Goal: Information Seeking & Learning: Check status

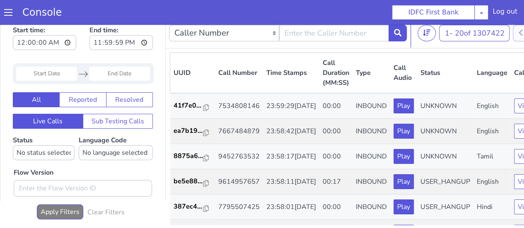
scroll to position [7, 0]
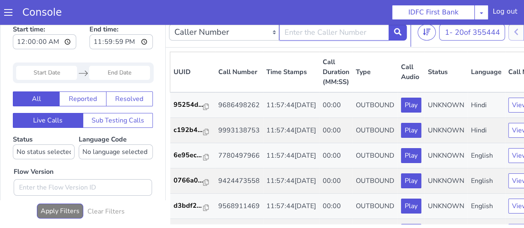
click at [309, 36] on input "text" at bounding box center [334, 32] width 110 height 17
type input "9448563588"
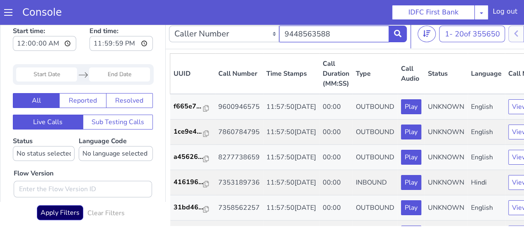
scroll to position [7, 0]
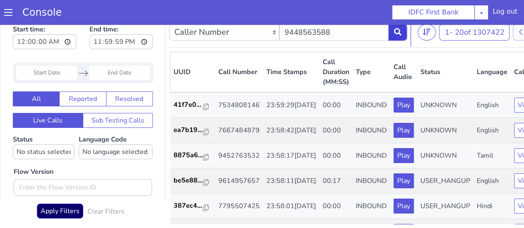
click at [401, 36] on button at bounding box center [398, 32] width 18 height 17
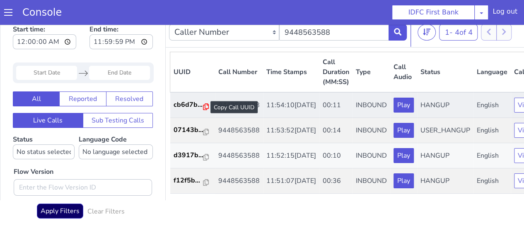
click at [206, 105] on icon at bounding box center [206, 107] width 6 height 7
click at [187, 110] on p "cb6d7b..." at bounding box center [189, 105] width 30 height 10
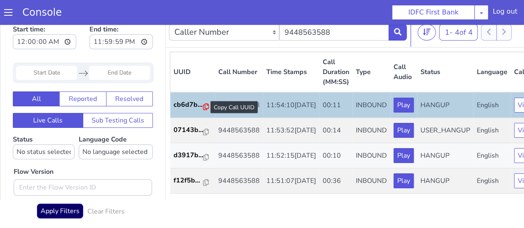
click at [203, 106] on icon at bounding box center [206, 107] width 6 height 7
click at [399, 29] on icon at bounding box center [397, 31] width 7 height 7
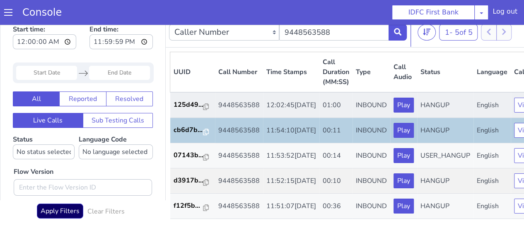
click at [292, 107] on td "12:02:45, 30th Aug 2025" at bounding box center [291, 105] width 56 height 26
click at [205, 106] on icon at bounding box center [206, 107] width 6 height 7
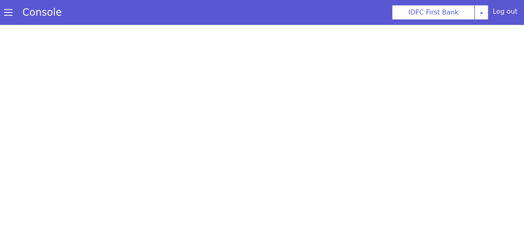
click at [315, 76] on div at bounding box center [262, 127] width 524 height 204
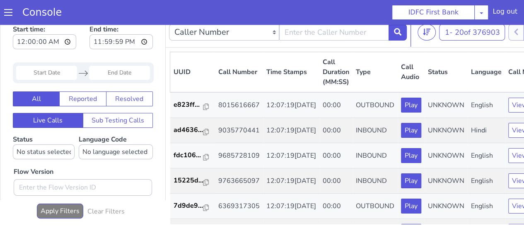
scroll to position [7, 0]
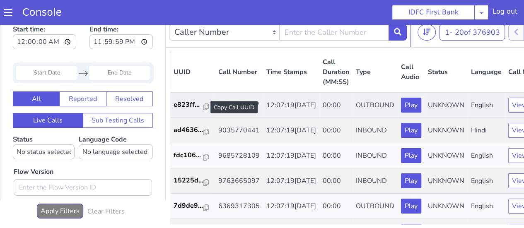
click at [206, 110] on div at bounding box center [206, 107] width 6 height 10
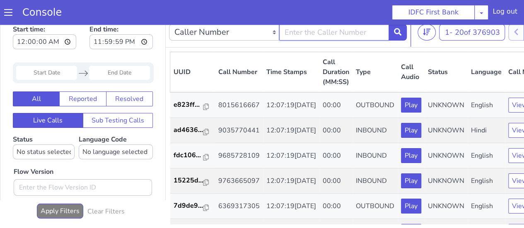
click at [334, 32] on input "text" at bounding box center [334, 32] width 110 height 17
type input "9448563588"
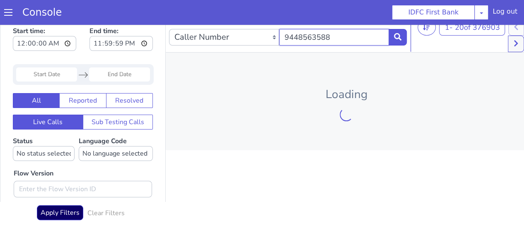
scroll to position [7, 0]
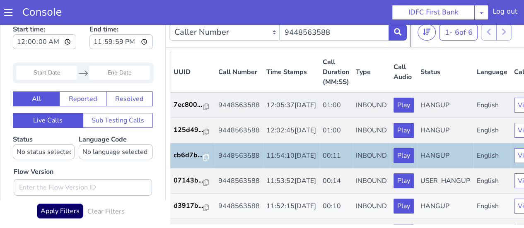
click at [320, 114] on td "01:00" at bounding box center [336, 105] width 33 height 26
click at [204, 107] on icon at bounding box center [206, 107] width 6 height 7
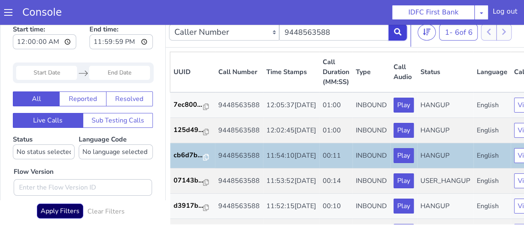
click at [390, 31] on button at bounding box center [398, 32] width 18 height 17
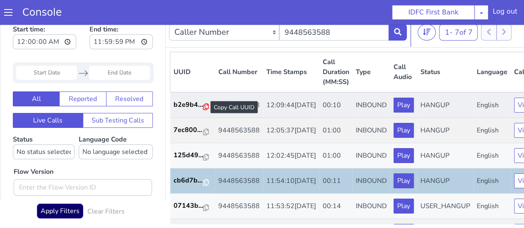
click at [203, 106] on icon at bounding box center [206, 107] width 6 height 7
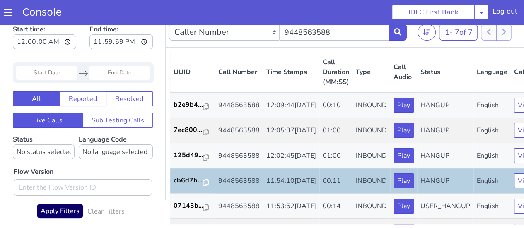
scroll to position [0, 0]
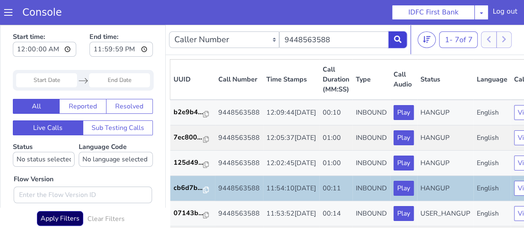
click at [402, 39] on button at bounding box center [398, 40] width 18 height 17
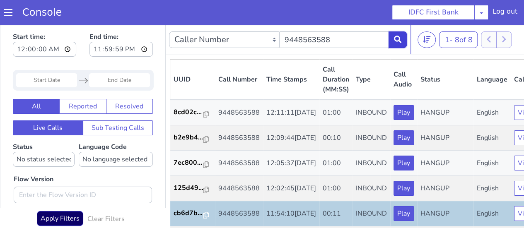
click at [395, 38] on icon at bounding box center [397, 39] width 7 height 7
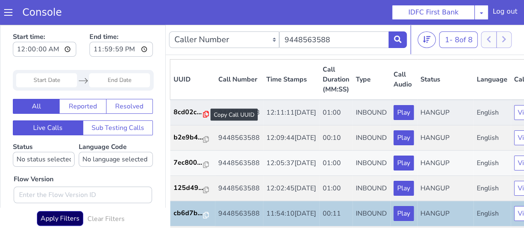
click at [206, 114] on icon at bounding box center [206, 114] width 6 height 7
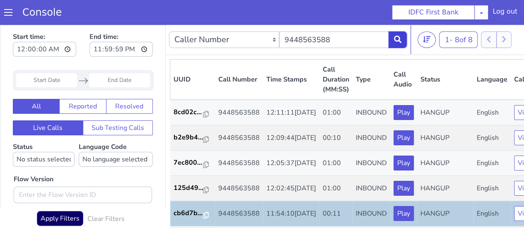
click at [401, 39] on icon at bounding box center [397, 39] width 7 height 7
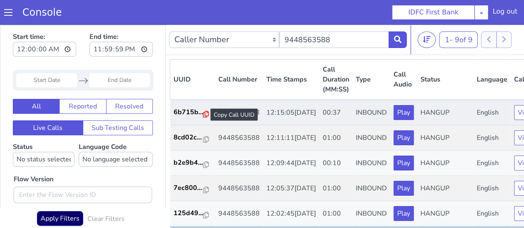
click at [207, 113] on icon at bounding box center [206, 114] width 6 height 7
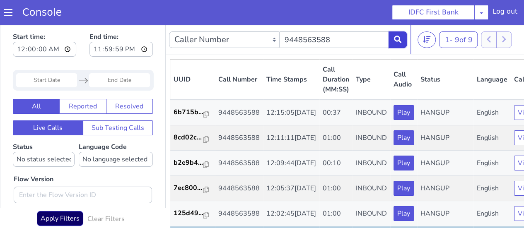
click at [395, 37] on icon at bounding box center [397, 39] width 7 height 7
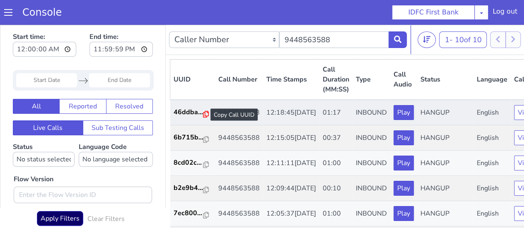
click at [203, 114] on icon at bounding box center [206, 114] width 6 height 7
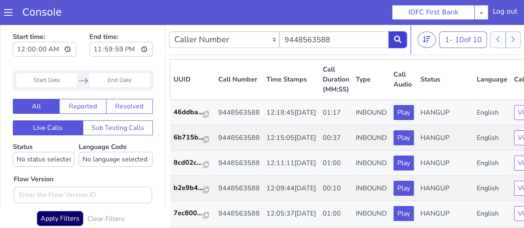
click at [393, 42] on button at bounding box center [398, 40] width 18 height 17
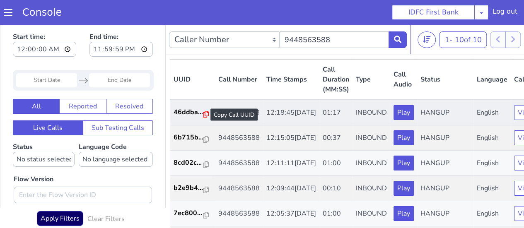
click at [203, 115] on icon at bounding box center [206, 114] width 6 height 7
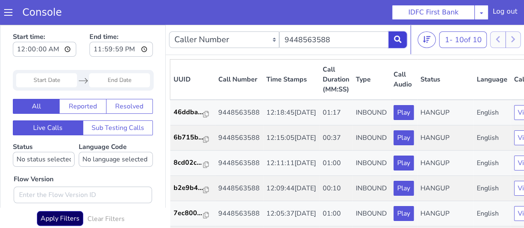
click at [396, 45] on button at bounding box center [398, 40] width 18 height 17
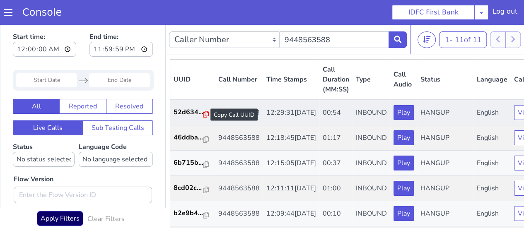
click at [203, 113] on icon at bounding box center [206, 114] width 6 height 7
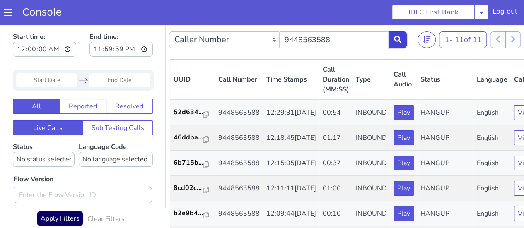
click at [398, 41] on icon at bounding box center [397, 39] width 7 height 7
click at [398, 42] on icon at bounding box center [397, 39] width 7 height 7
click at [393, 44] on button at bounding box center [398, 40] width 18 height 17
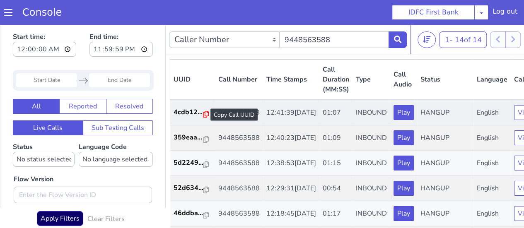
click at [205, 114] on icon at bounding box center [206, 114] width 6 height 7
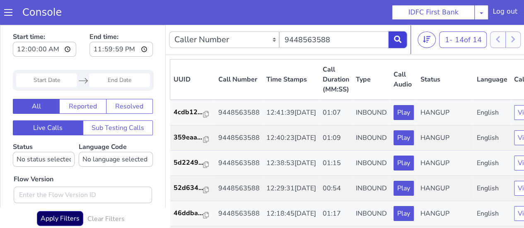
click at [397, 44] on button at bounding box center [398, 40] width 18 height 17
click at [393, 45] on button at bounding box center [398, 40] width 18 height 17
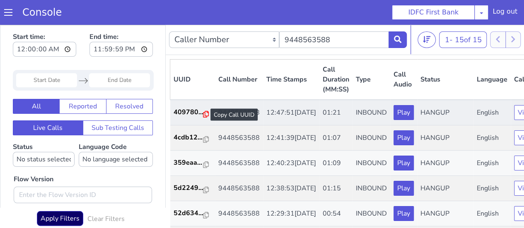
click at [206, 115] on icon at bounding box center [206, 114] width 6 height 7
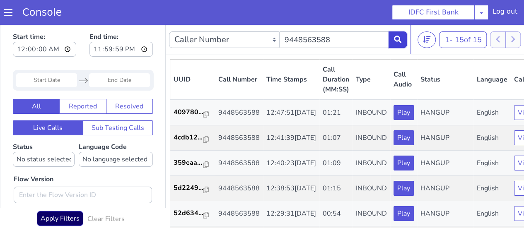
click at [398, 44] on button at bounding box center [398, 40] width 18 height 17
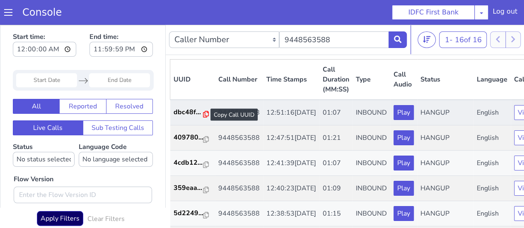
click at [205, 115] on icon at bounding box center [206, 114] width 6 height 7
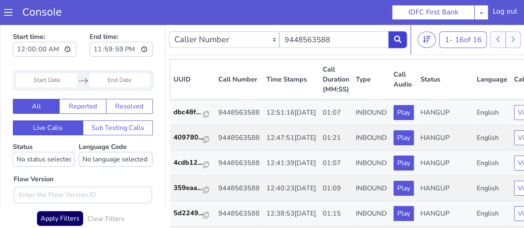
click at [403, 40] on button at bounding box center [398, 40] width 18 height 17
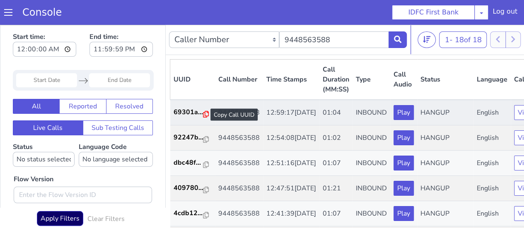
click at [205, 114] on icon at bounding box center [206, 114] width 6 height 7
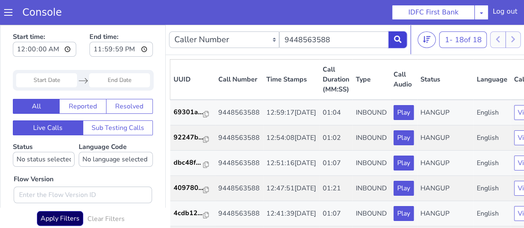
click at [395, 47] on button at bounding box center [398, 40] width 18 height 17
click at [392, 44] on button at bounding box center [398, 40] width 18 height 17
click at [394, 37] on icon at bounding box center [397, 39] width 7 height 7
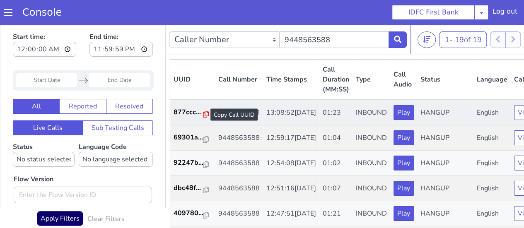
click at [203, 114] on icon at bounding box center [206, 114] width 6 height 7
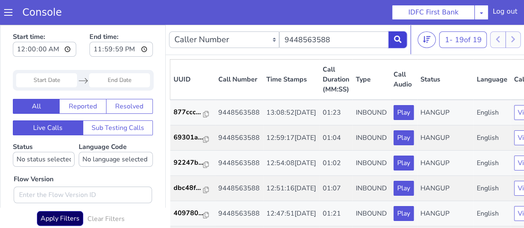
click at [396, 36] on icon at bounding box center [397, 39] width 7 height 7
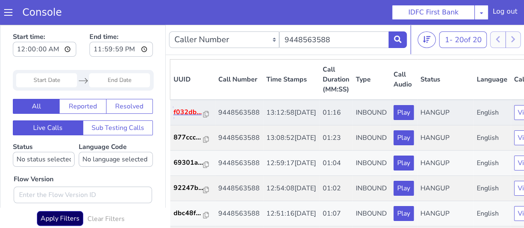
click at [201, 116] on p "f032db..." at bounding box center [189, 112] width 30 height 10
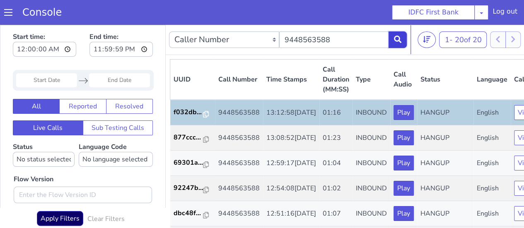
click at [396, 39] on icon at bounding box center [397, 39] width 7 height 7
click at [199, 114] on p "f032db..." at bounding box center [189, 112] width 30 height 10
click at [396, 38] on icon at bounding box center [397, 39] width 7 height 7
click at [205, 115] on icon at bounding box center [206, 114] width 6 height 7
click at [391, 41] on button at bounding box center [398, 40] width 18 height 17
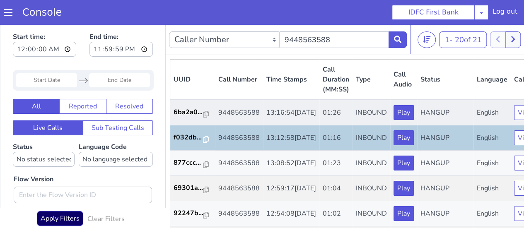
click at [226, 123] on td "9448563588" at bounding box center [239, 113] width 48 height 26
click at [206, 112] on icon at bounding box center [206, 114] width 6 height 7
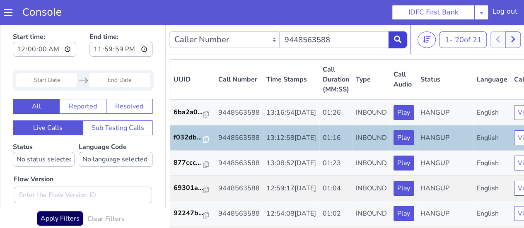
click at [396, 43] on button at bounding box center [398, 40] width 18 height 17
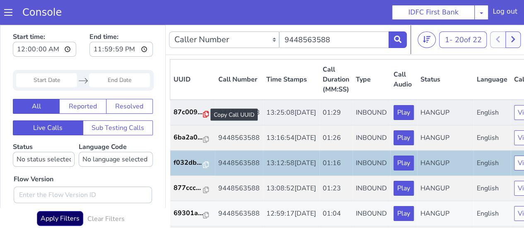
click at [205, 116] on icon at bounding box center [206, 114] width 6 height 7
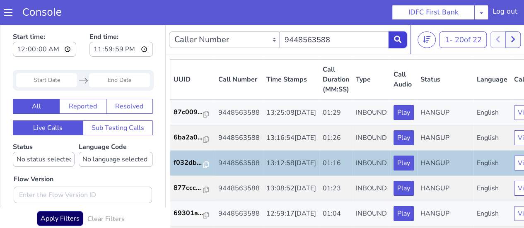
click at [400, 39] on icon at bounding box center [397, 39] width 7 height 7
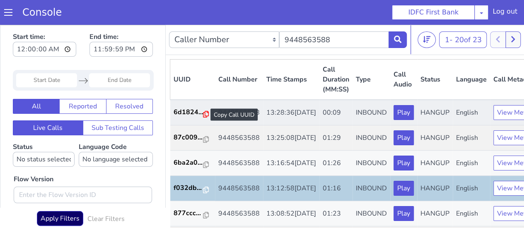
click at [204, 114] on icon at bounding box center [206, 114] width 6 height 7
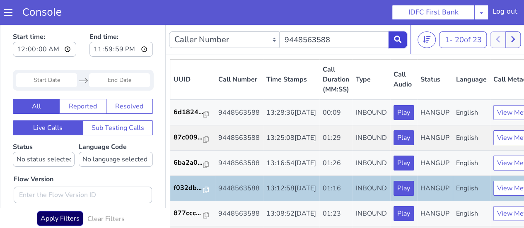
click at [398, 41] on icon at bounding box center [397, 39] width 7 height 7
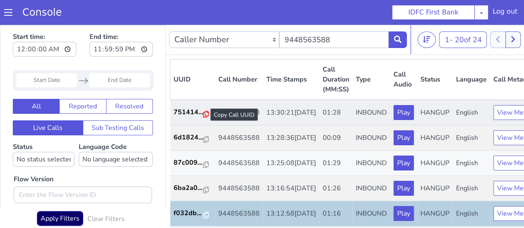
click at [204, 113] on icon at bounding box center [206, 114] width 6 height 7
